Goal: Task Accomplishment & Management: Complete application form

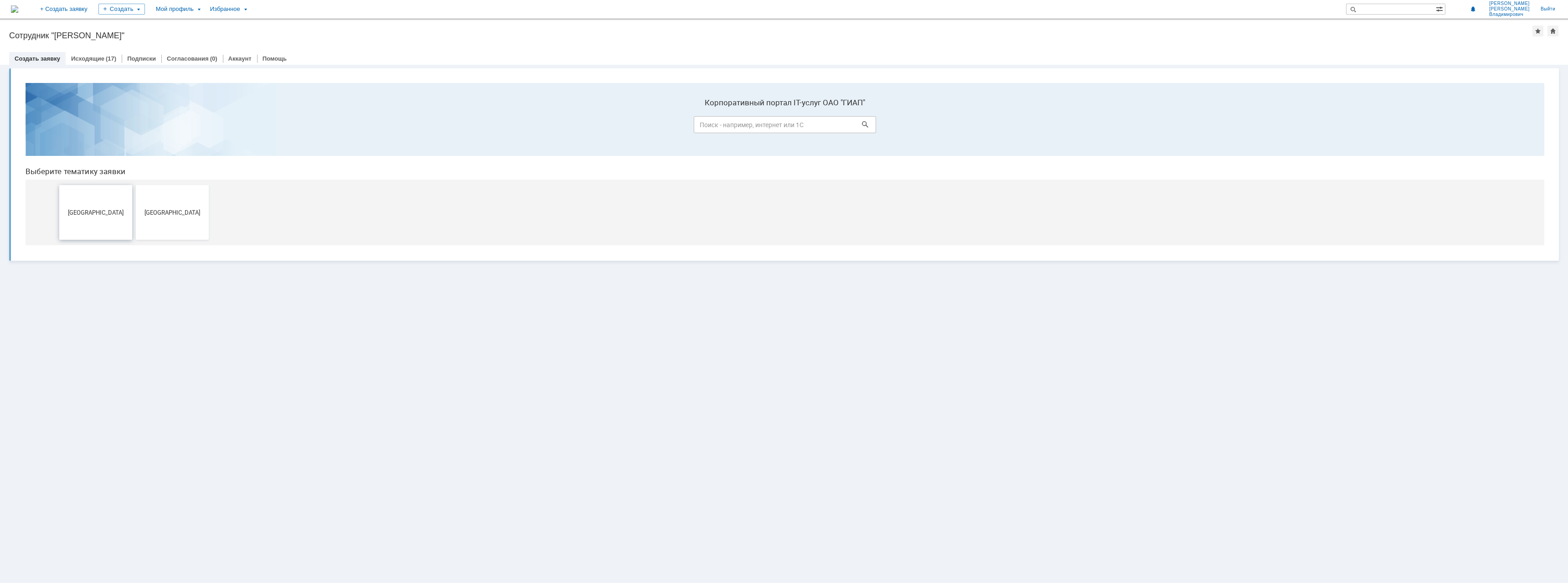
click at [70, 210] on span "[GEOGRAPHIC_DATA]" at bounding box center [96, 212] width 68 height 6
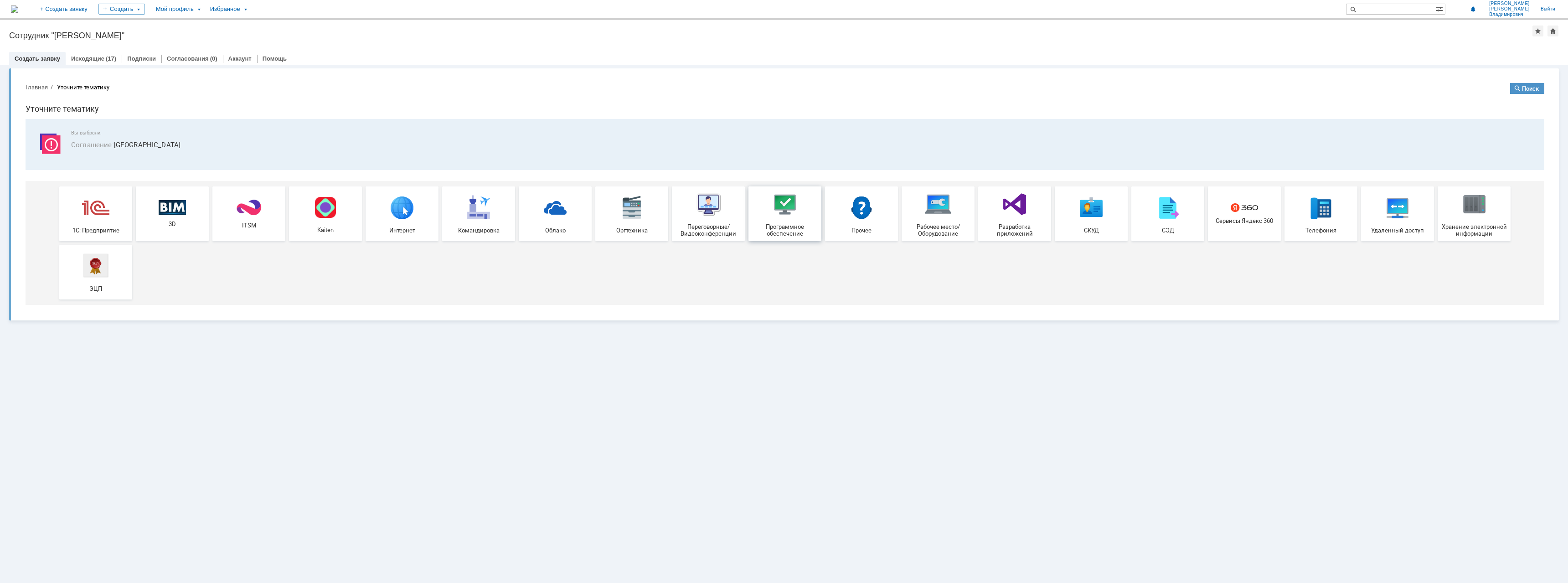
click at [793, 231] on span "Программное обеспечение" at bounding box center [785, 230] width 68 height 14
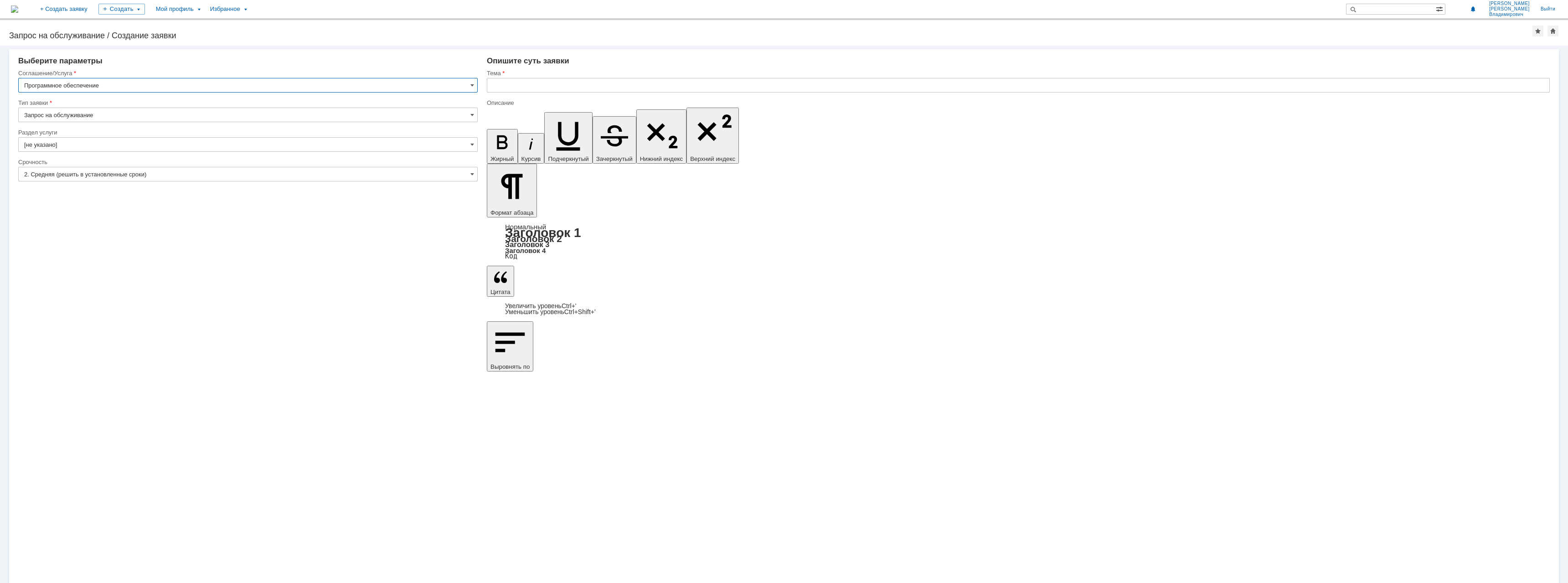
click at [108, 115] on input "Запрос на обслуживание" at bounding box center [248, 115] width 459 height 15
click at [109, 115] on input "Запрос на обслуживание" at bounding box center [248, 115] width 459 height 15
type input "Запрос на обслуживание"
click at [93, 145] on input "[не указано]" at bounding box center [248, 144] width 459 height 15
type input "k"
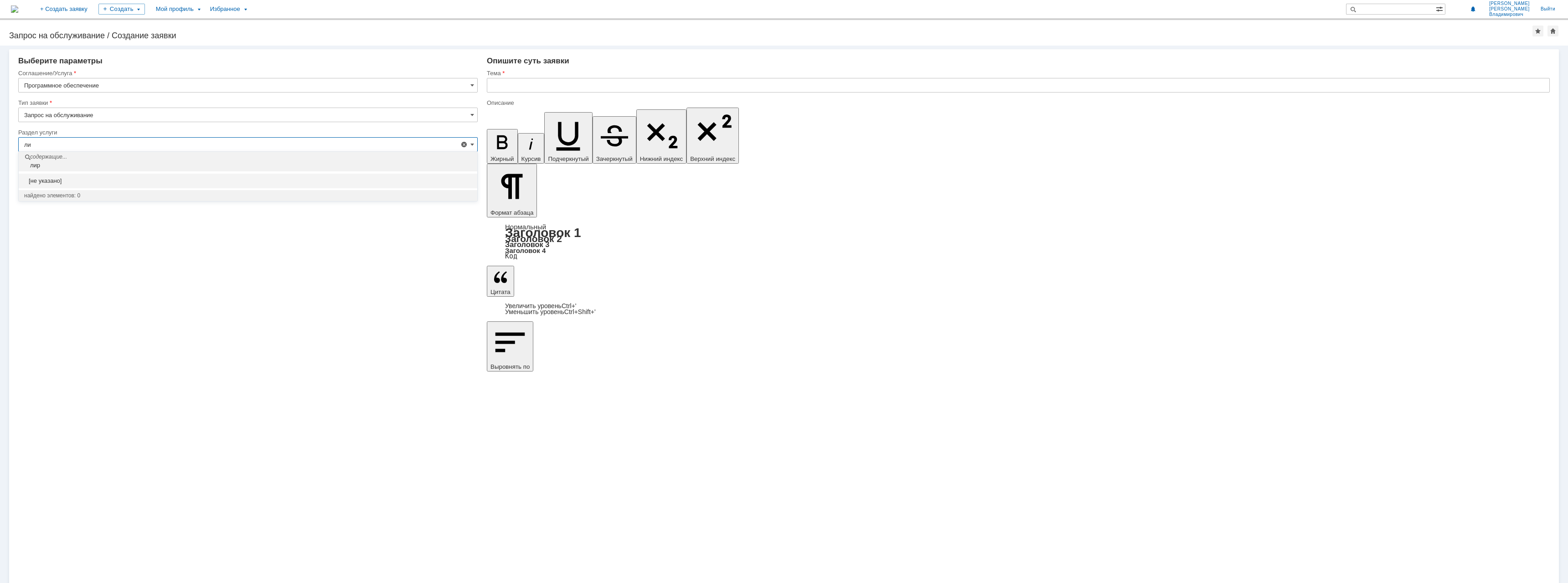
type input "л"
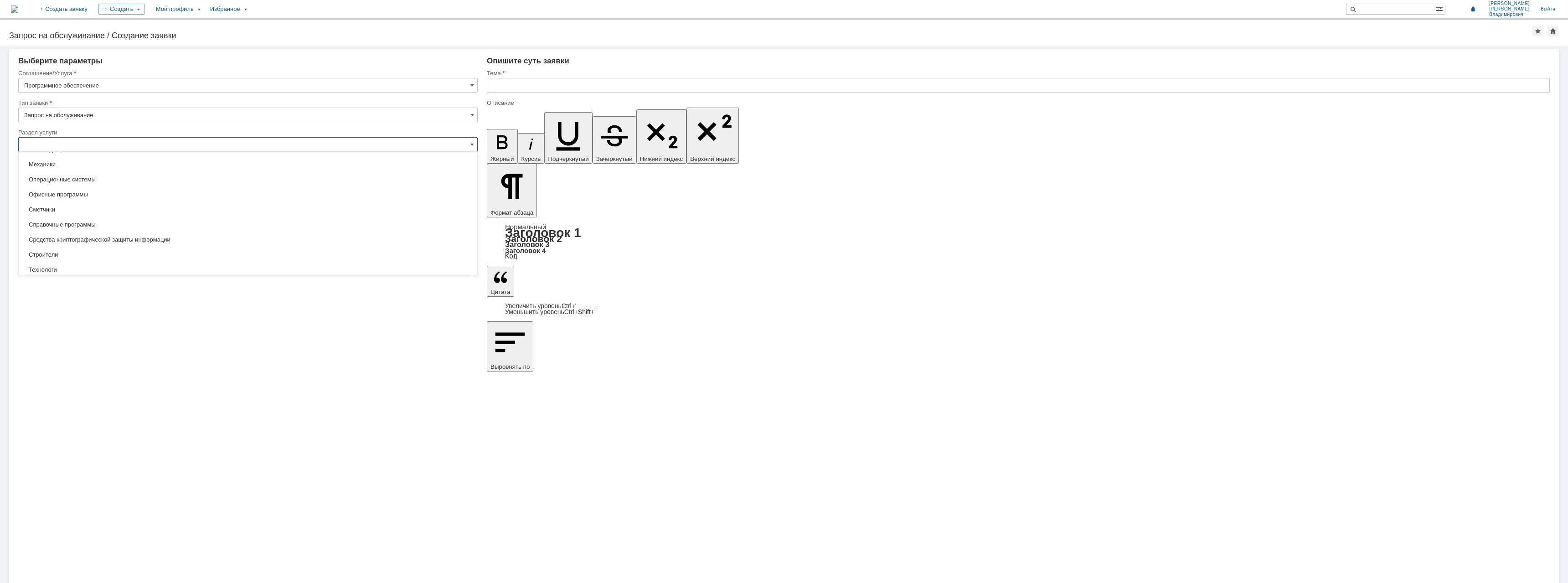
scroll to position [147, 0]
click at [75, 249] on div "Строители" at bounding box center [247, 256] width 458 height 15
type input "Строители"
click at [52, 174] on input "[не указано]" at bounding box center [248, 174] width 459 height 15
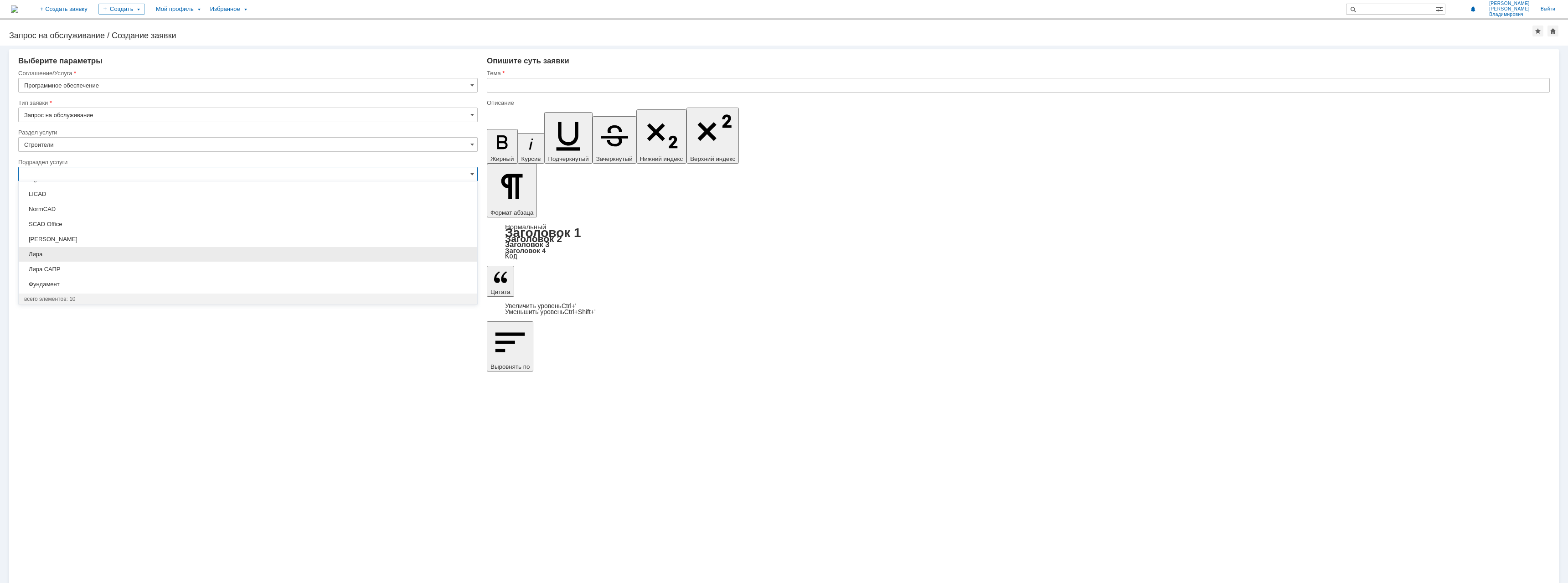
click at [57, 253] on span "Лира" at bounding box center [247, 254] width 447 height 7
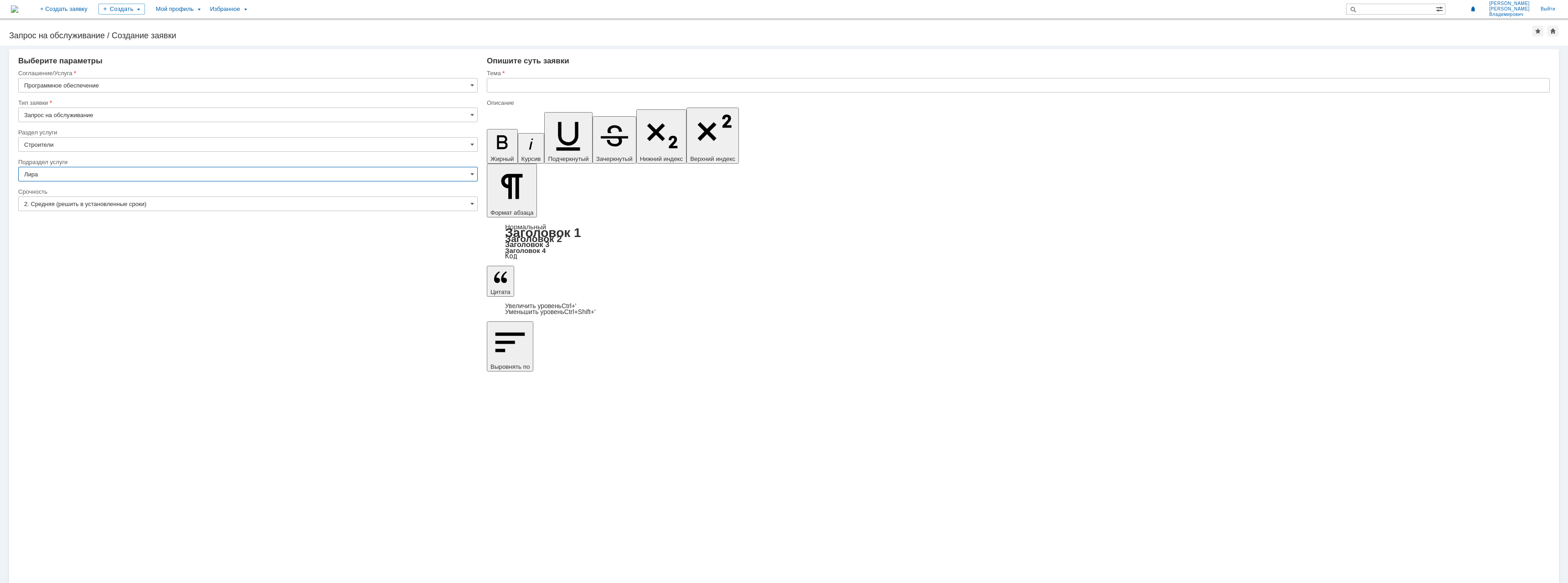
type input "Лира"
click at [56, 201] on input "2. Средняя (решить в установленные сроки)" at bounding box center [248, 204] width 459 height 15
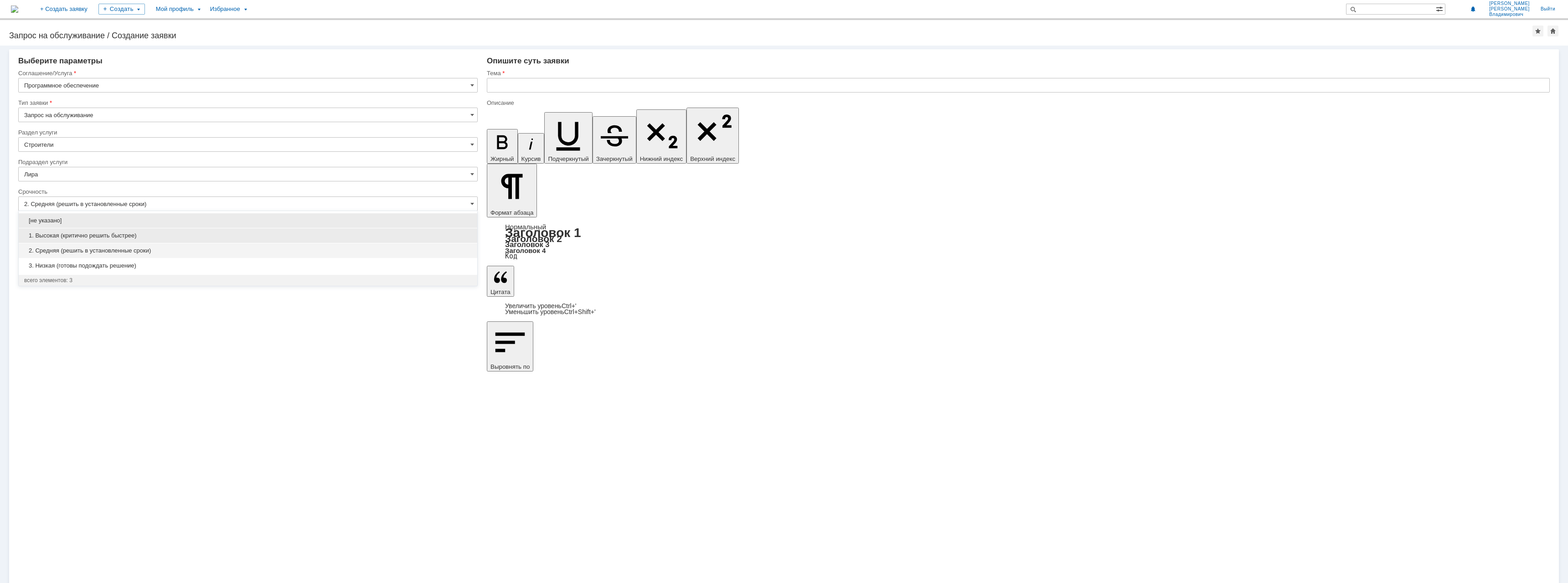
click at [60, 232] on span "1. Высокая (критично решить быстрее)" at bounding box center [247, 235] width 447 height 7
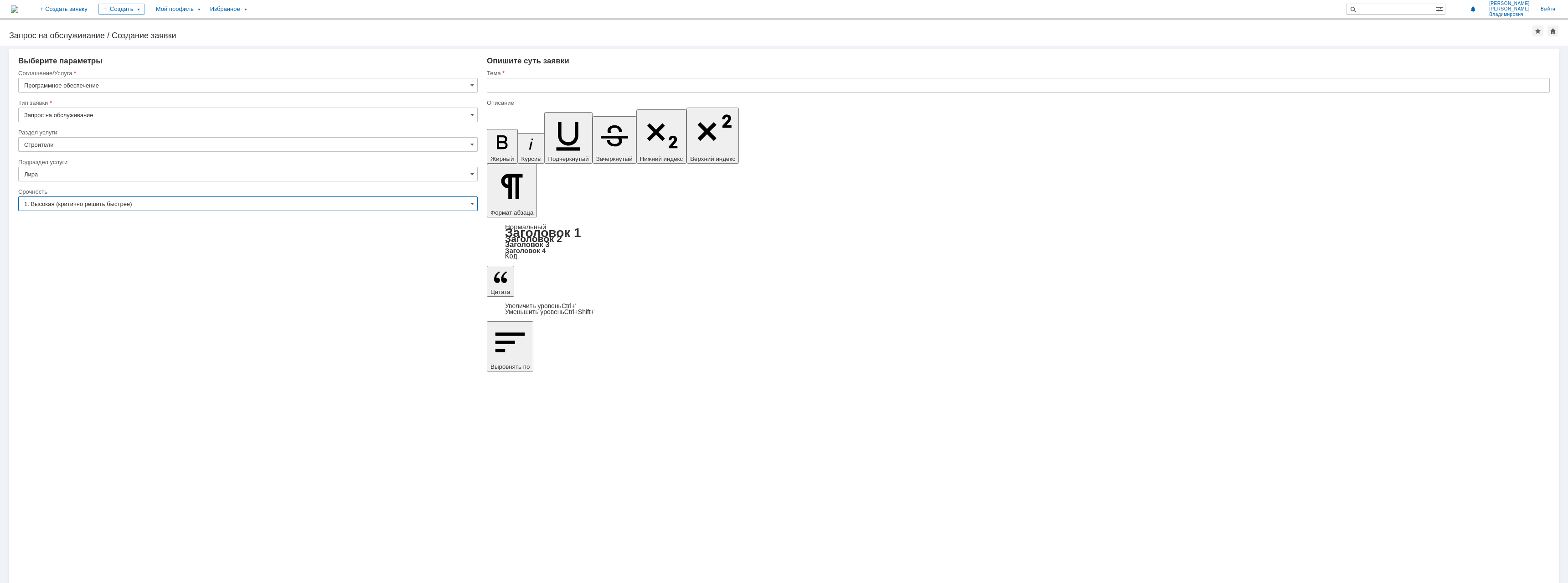
type input "1. Высокая (критично решить быстрее)"
click at [511, 84] on input "text" at bounding box center [1018, 85] width 1063 height 15
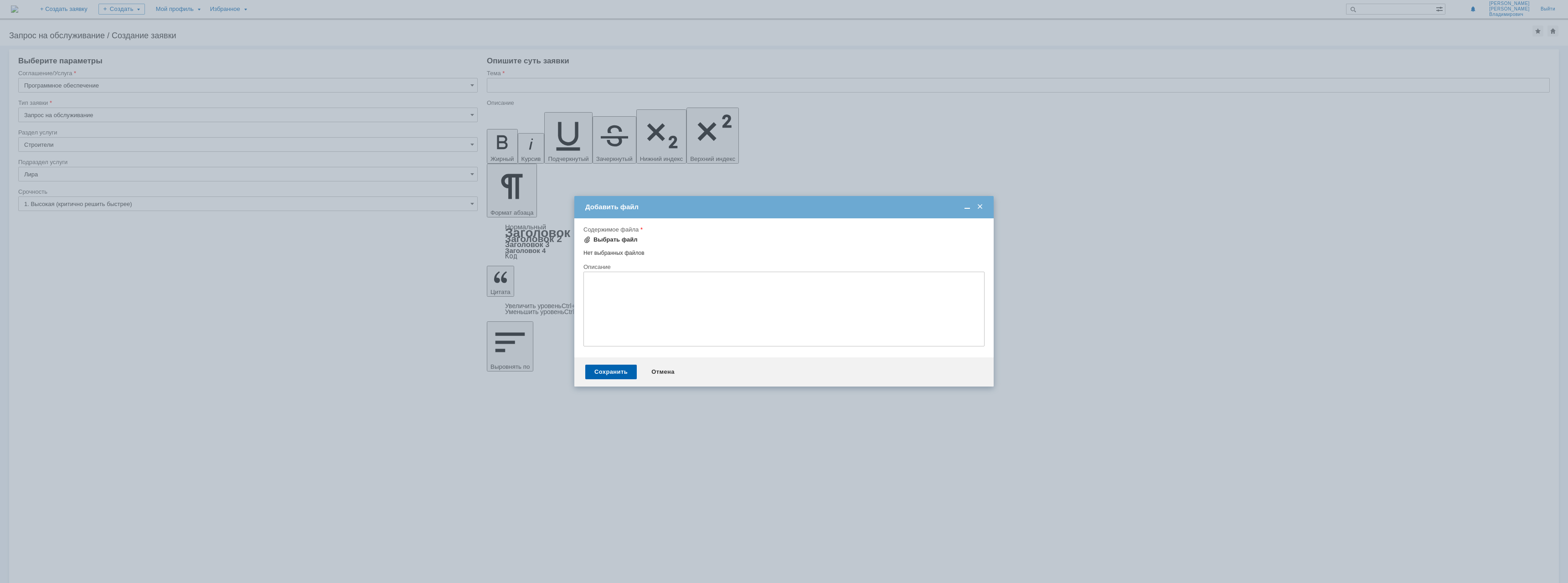
click at [604, 239] on div "Выбрать файл" at bounding box center [615, 239] width 44 height 7
click at [624, 294] on textarea at bounding box center [784, 310] width 401 height 75
type textarea "Не находит ключ лицензии"
click at [608, 377] on div "Сохранить" at bounding box center [611, 373] width 52 height 15
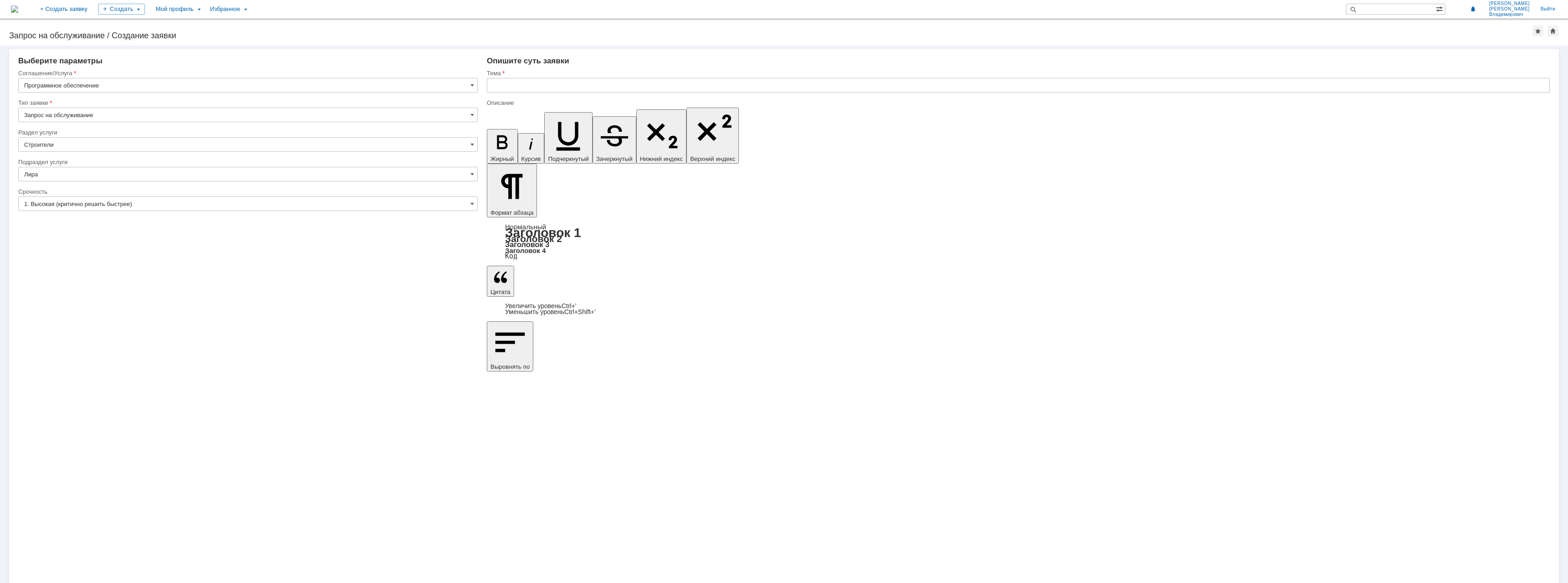
click at [513, 85] on input "text" at bounding box center [1018, 85] width 1063 height 15
click at [525, 88] on input "Не находить ключ лицензии лира-софт" at bounding box center [1018, 85] width 1063 height 15
type input "Не находит ключ лицензии лира-софт"
